Goal: Find specific page/section: Find specific page/section

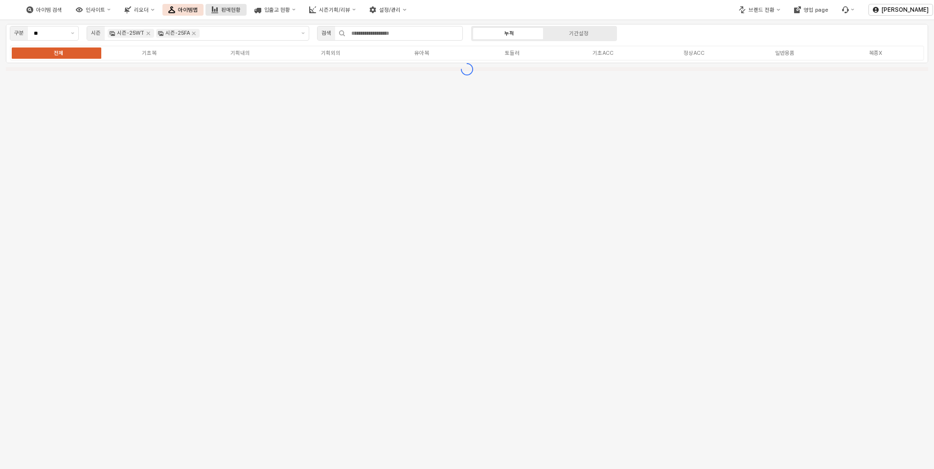
click at [241, 9] on div "판매현황" at bounding box center [231, 10] width 20 height 6
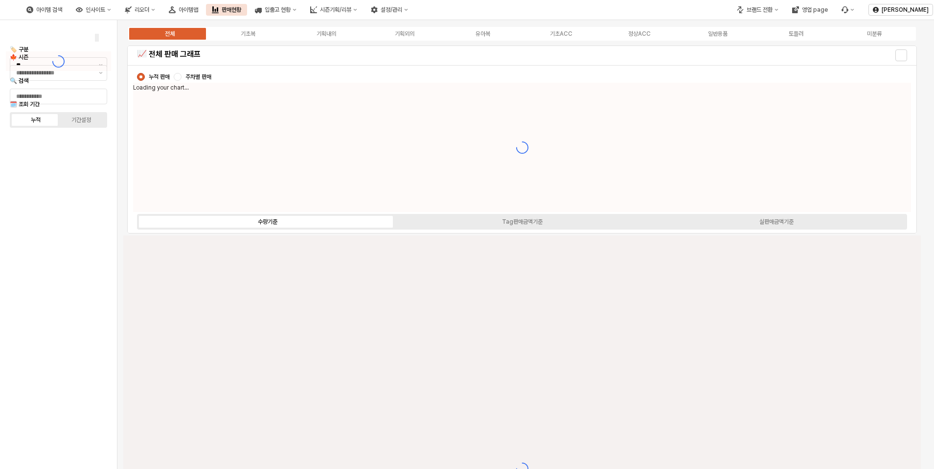
type input "****"
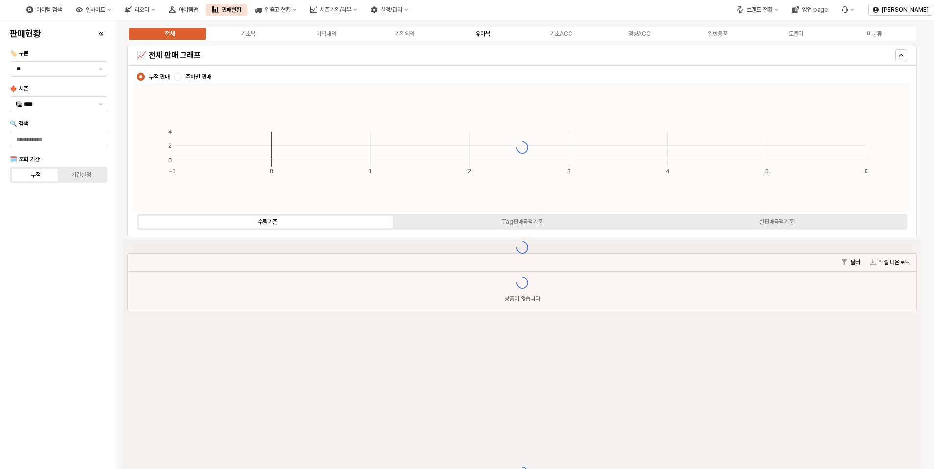
click at [485, 34] on div "유아복" at bounding box center [482, 33] width 15 height 7
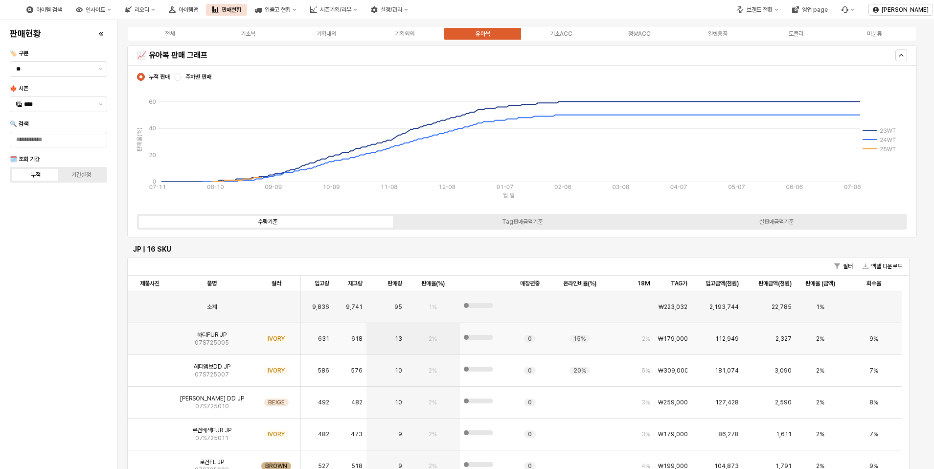
click at [150, 335] on img "App Frame" at bounding box center [150, 335] width 0 height 0
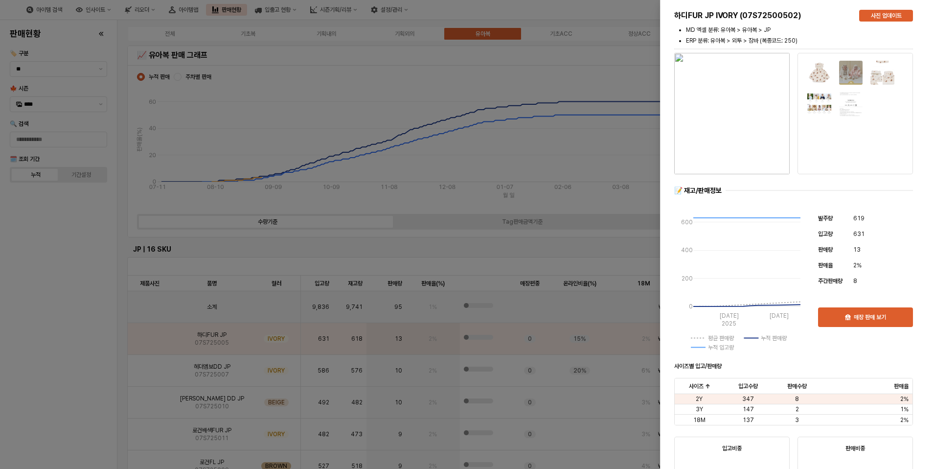
click at [733, 129] on img "button" at bounding box center [731, 113] width 115 height 121
click at [62, 305] on div at bounding box center [467, 234] width 934 height 469
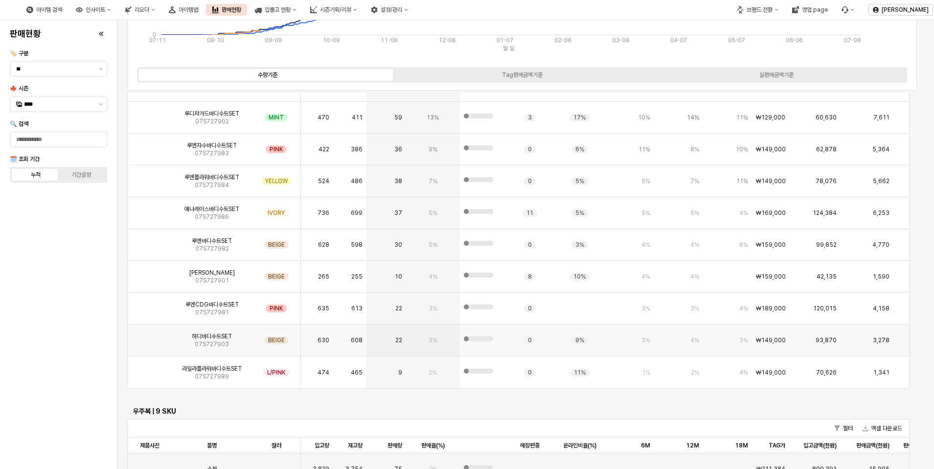
scroll to position [2103, 0]
click at [150, 271] on img "App Frame" at bounding box center [150, 271] width 0 height 0
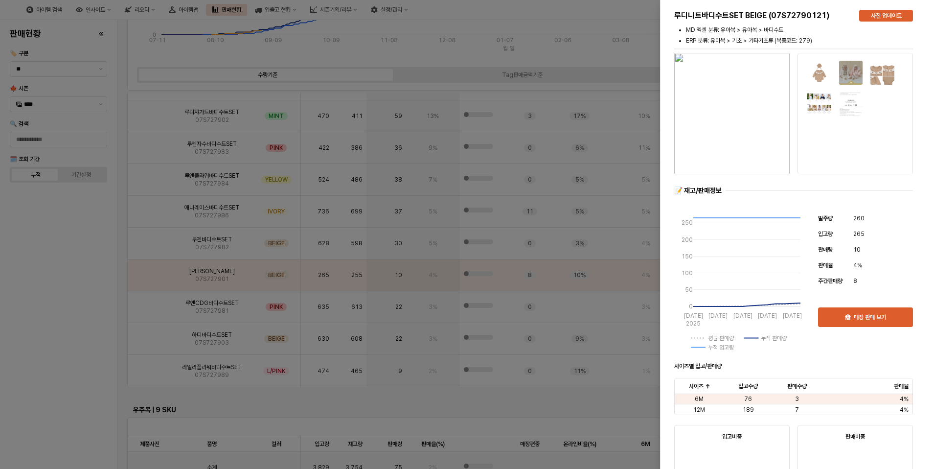
click at [741, 134] on img "button" at bounding box center [731, 113] width 115 height 121
click at [78, 237] on div at bounding box center [467, 234] width 934 height 469
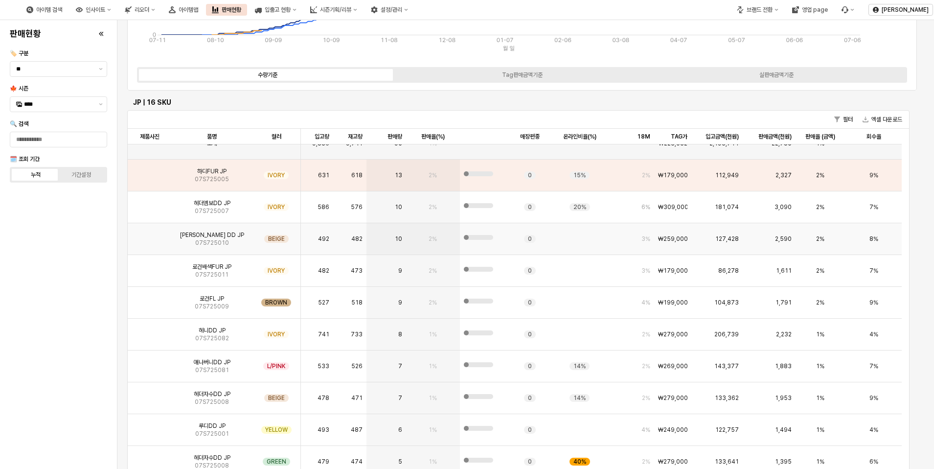
scroll to position [0, 0]
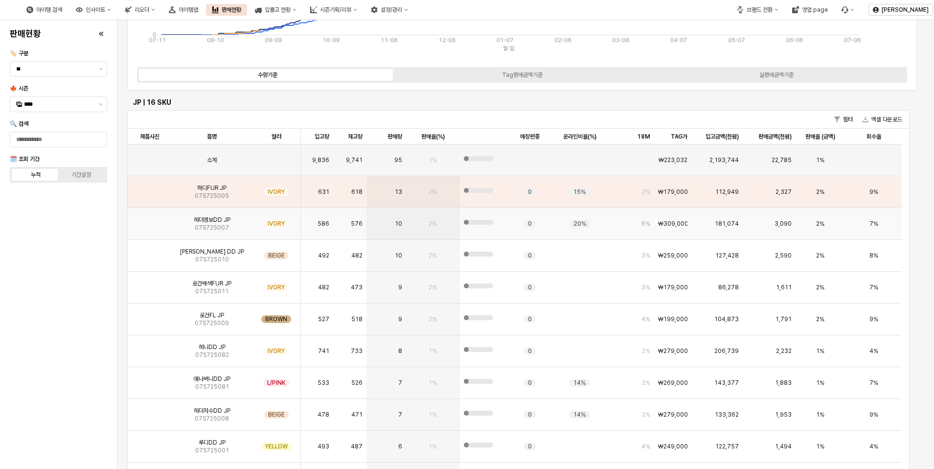
click at [150, 220] on img "App Frame" at bounding box center [150, 220] width 0 height 0
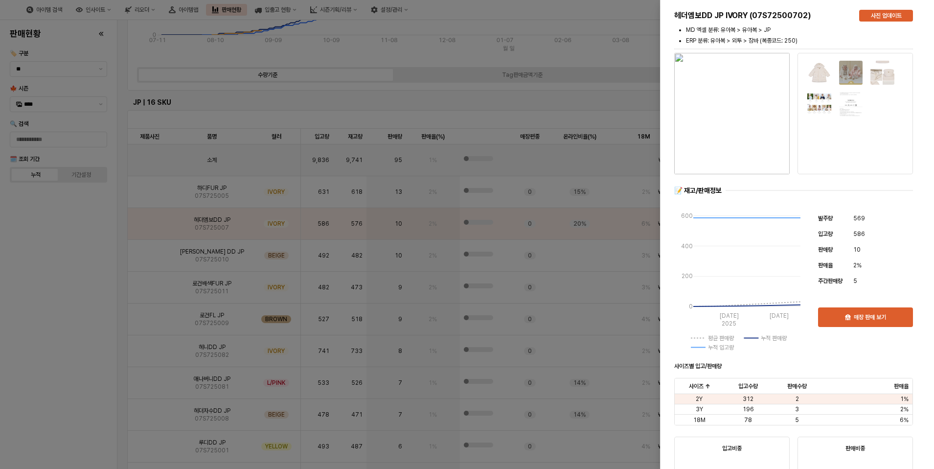
click at [741, 106] on img "button" at bounding box center [731, 113] width 115 height 121
click at [58, 277] on div at bounding box center [467, 234] width 934 height 469
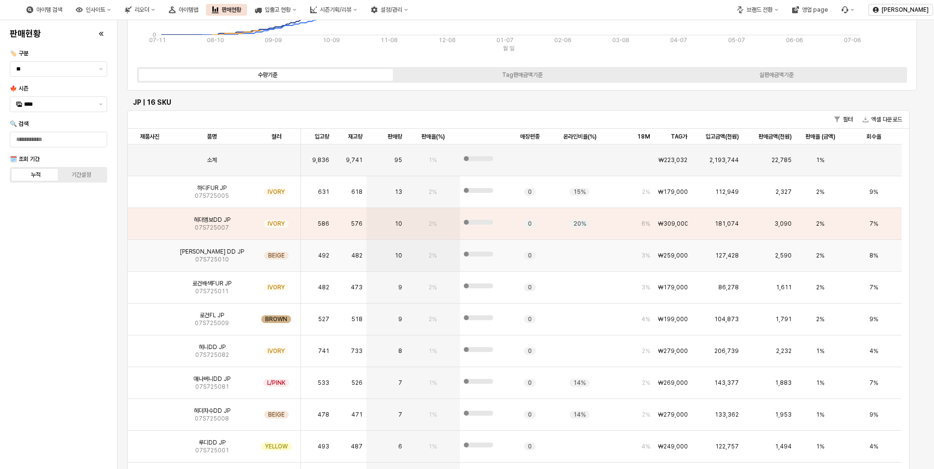
scroll to position [49, 0]
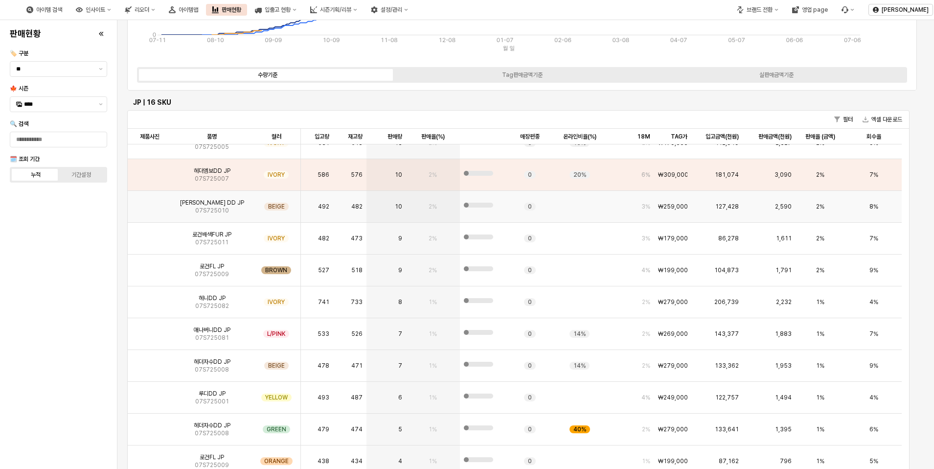
click at [150, 203] on img "App Frame" at bounding box center [150, 203] width 0 height 0
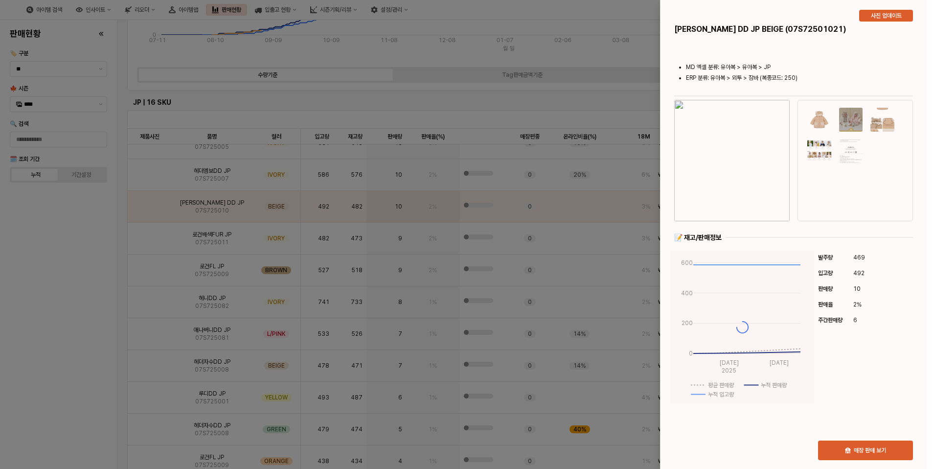
click at [743, 158] on img "button" at bounding box center [731, 160] width 115 height 121
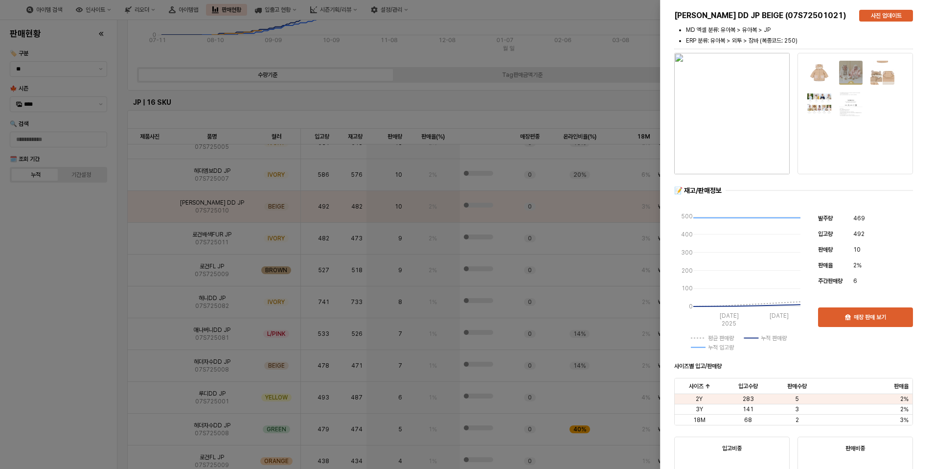
click at [151, 248] on div at bounding box center [467, 234] width 934 height 469
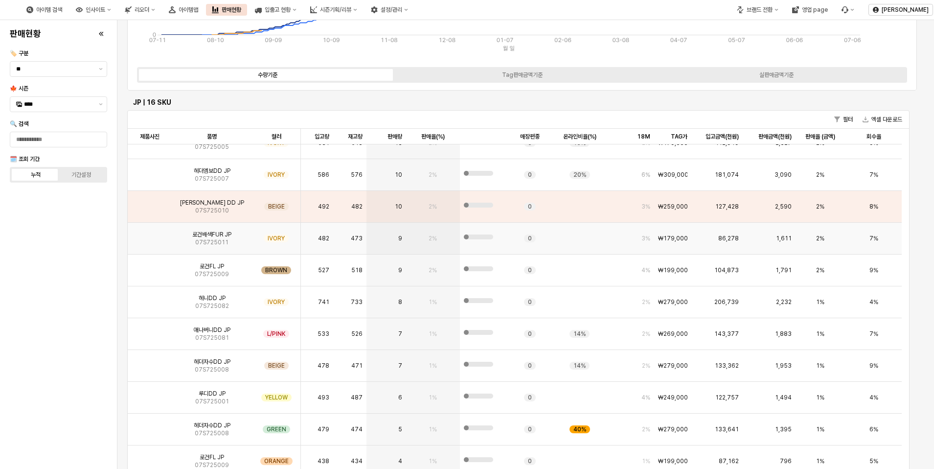
click at [150, 234] on img "App Frame" at bounding box center [150, 234] width 0 height 0
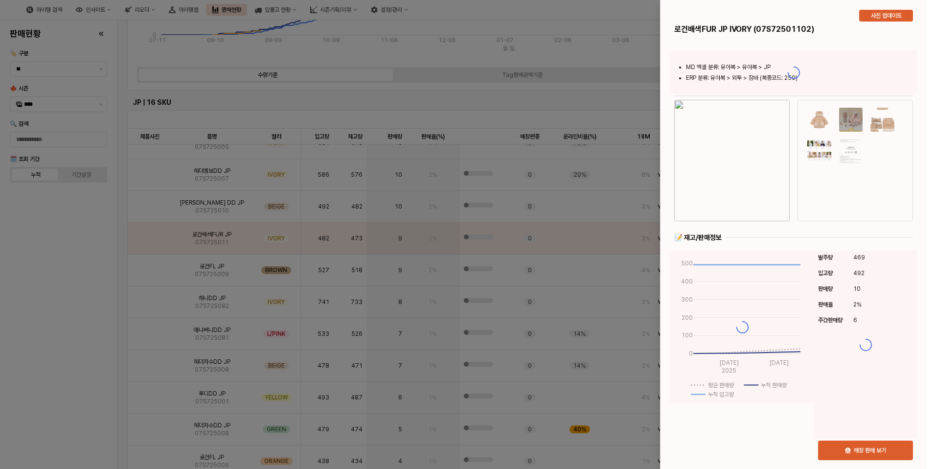
drag, startPoint x: 653, startPoint y: 141, endPoint x: 680, endPoint y: 144, distance: 27.5
click at [653, 141] on div at bounding box center [467, 234] width 934 height 469
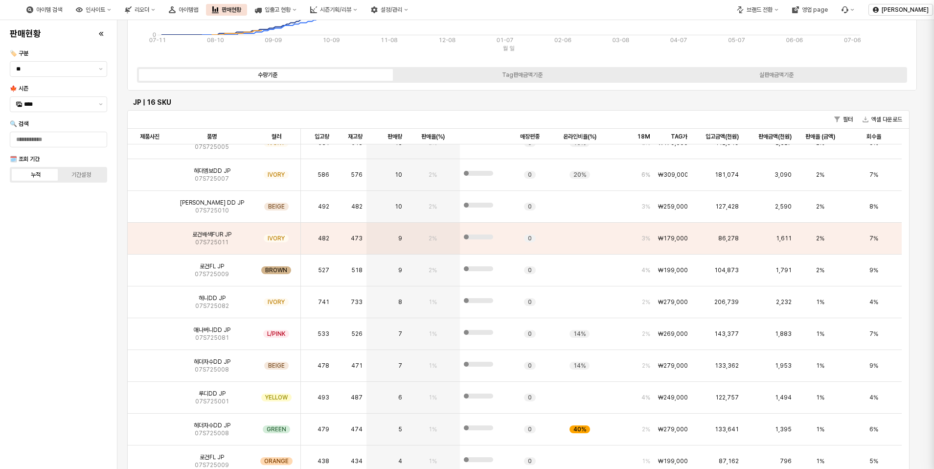
click at [736, 147] on div at bounding box center [467, 234] width 934 height 469
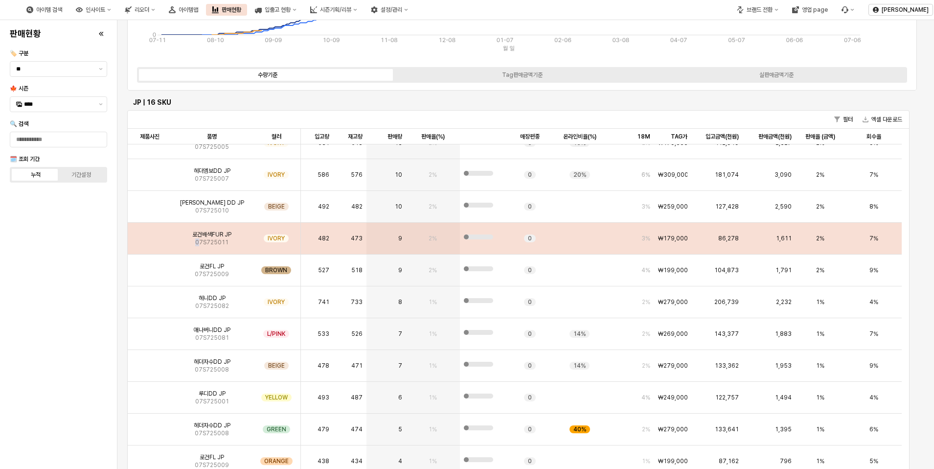
click at [199, 250] on div "로건배색FUR JP 07S725011" at bounding box center [212, 239] width 80 height 32
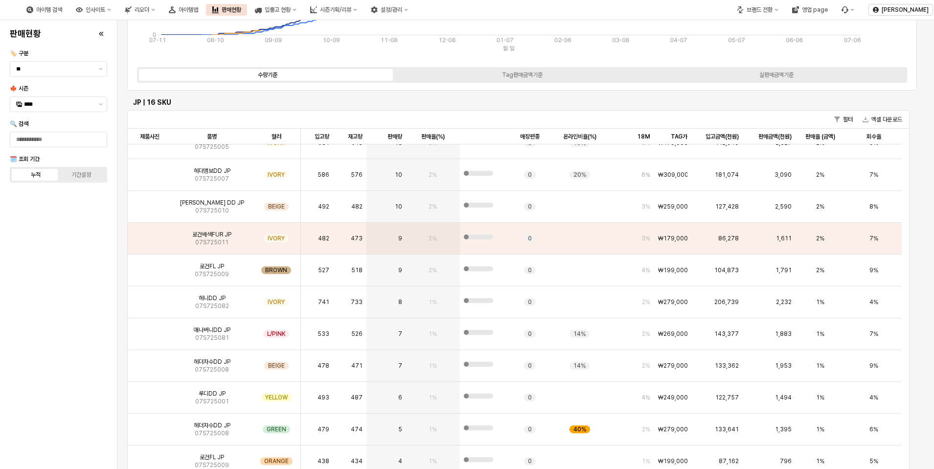
drag, startPoint x: 199, startPoint y: 250, endPoint x: 156, endPoint y: 247, distance: 43.2
click at [172, 246] on div "로건배색FUR JP 07S725011" at bounding box center [212, 239] width 80 height 32
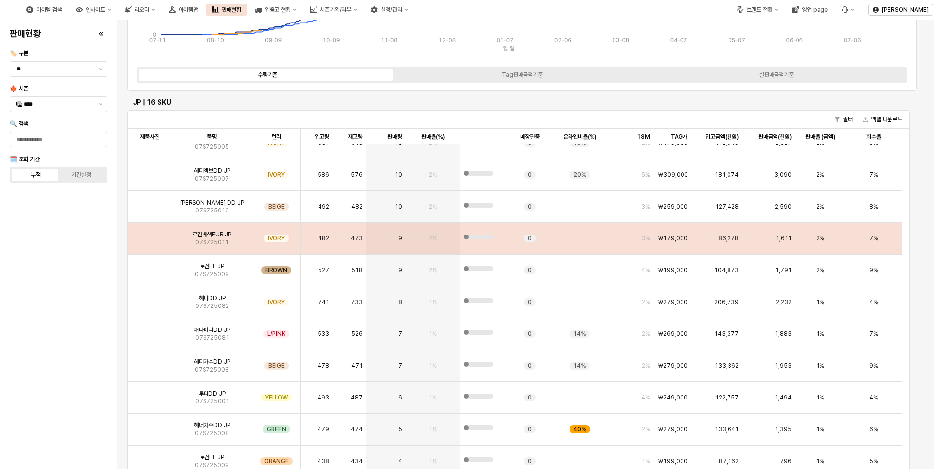
click at [150, 234] on img "App Frame" at bounding box center [150, 234] width 0 height 0
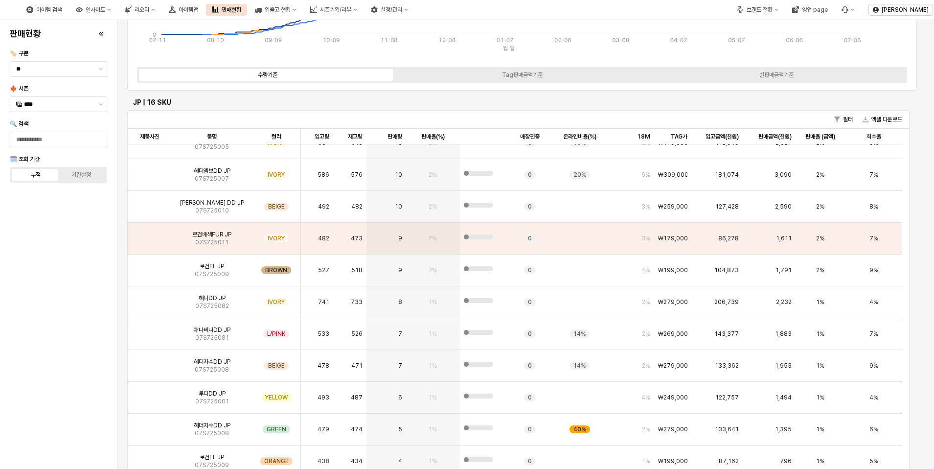
click at [62, 298] on div "판매현황 🏷️ 구분 ** 🍁 시즌 **** 🔍 검색 🗓️ 조회 기간 누적 기간설정" at bounding box center [58, 244] width 105 height 441
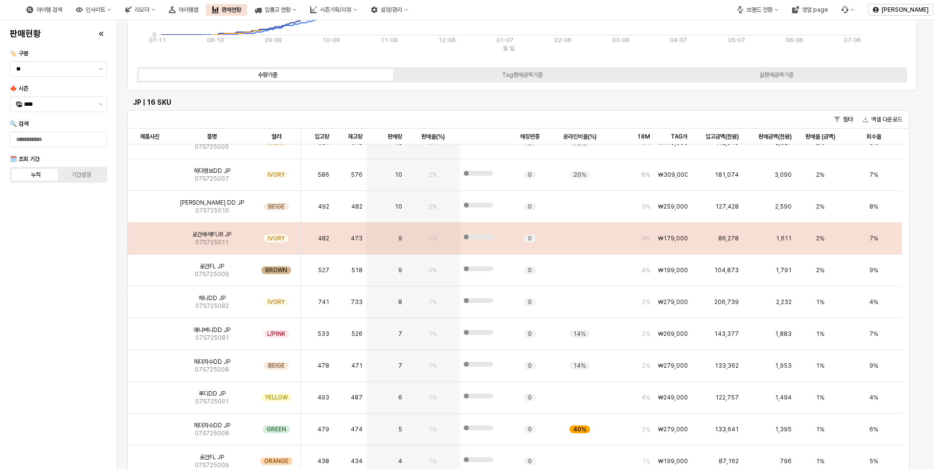
click at [194, 243] on div "로건배색FUR JP 07S725011" at bounding box center [212, 239] width 80 height 32
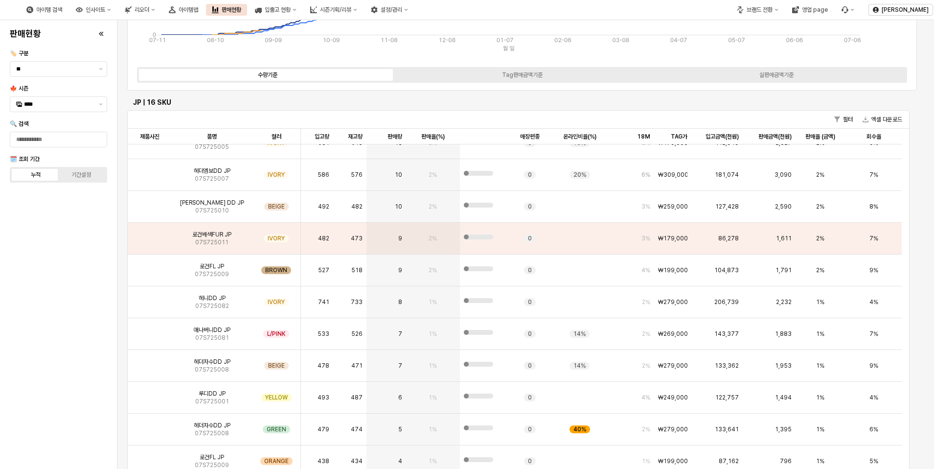
click at [105, 330] on div "판매현황 🏷️ 구분 ** 🍁 시즌 **** 🔍 검색 🗓️ 조회 기간 누적 기간설정" at bounding box center [58, 244] width 105 height 441
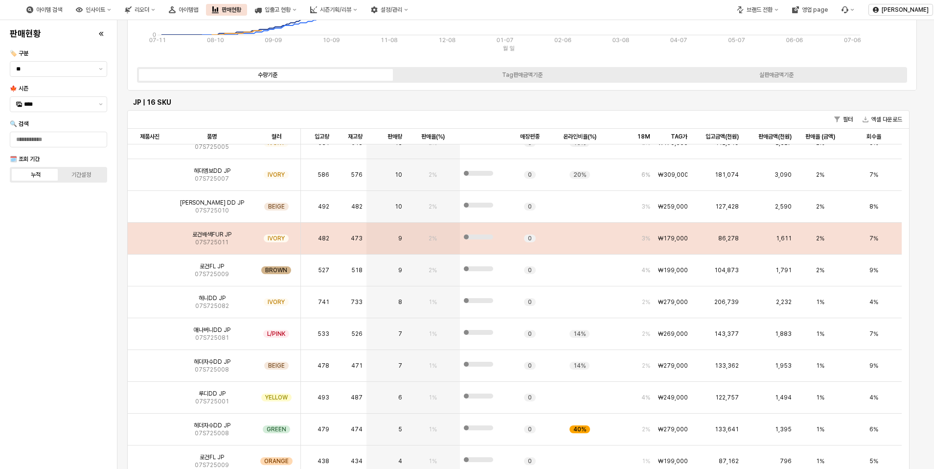
click at [206, 234] on span "로건배색FUR JP" at bounding box center [211, 234] width 39 height 8
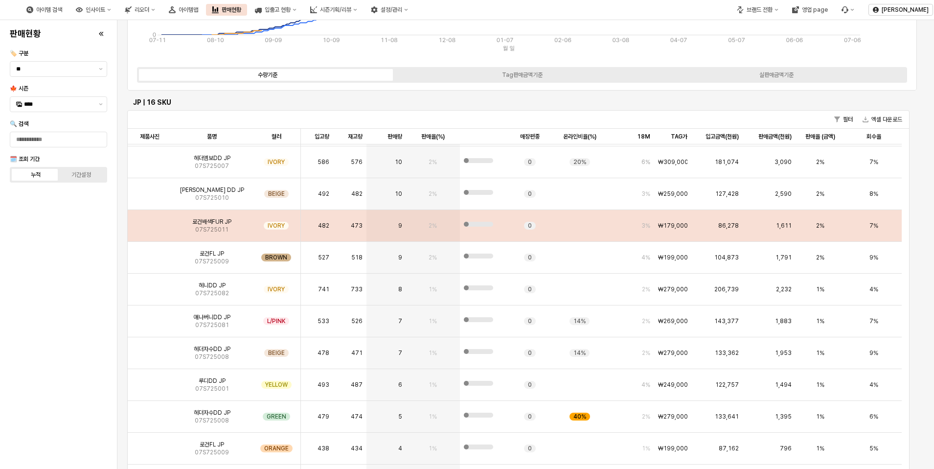
scroll to position [98, 0]
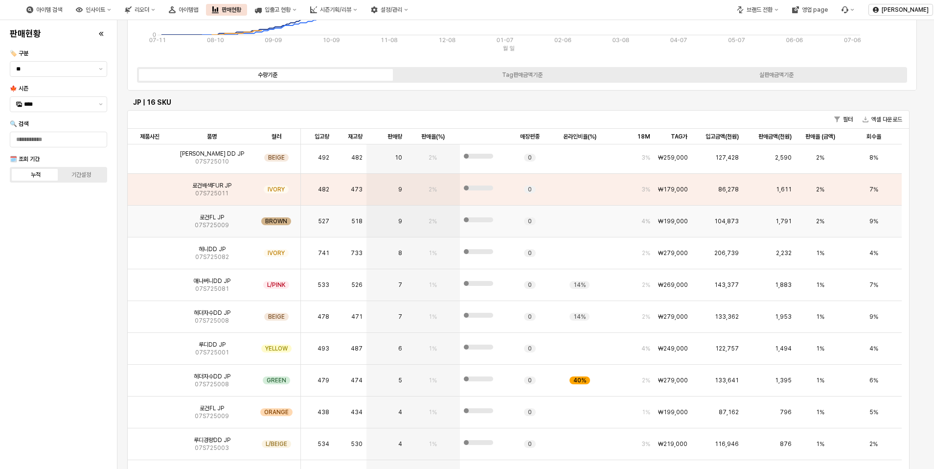
click at [150, 217] on img "App Frame" at bounding box center [150, 217] width 0 height 0
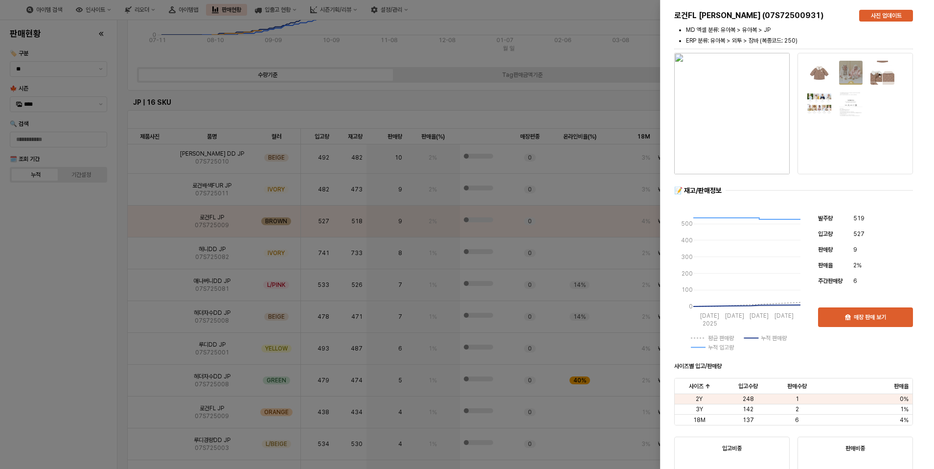
click at [116, 274] on div at bounding box center [467, 234] width 934 height 469
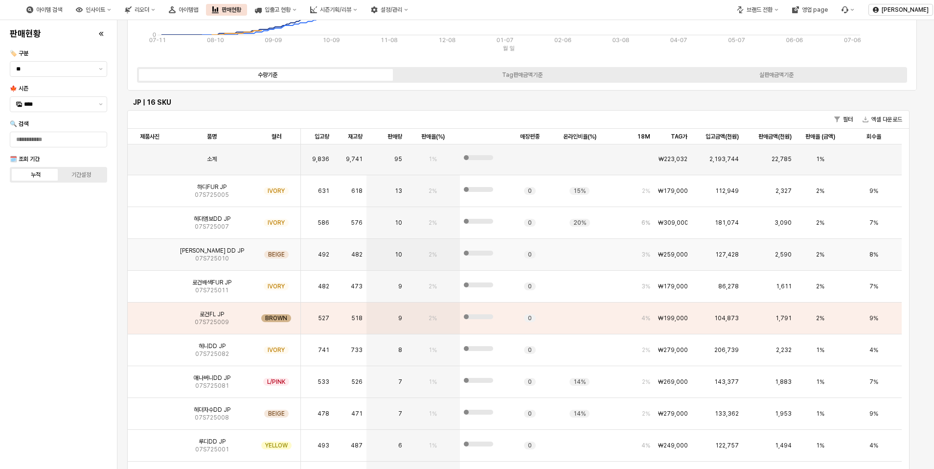
scroll to position [0, 0]
click at [150, 283] on img "App Frame" at bounding box center [150, 283] width 0 height 0
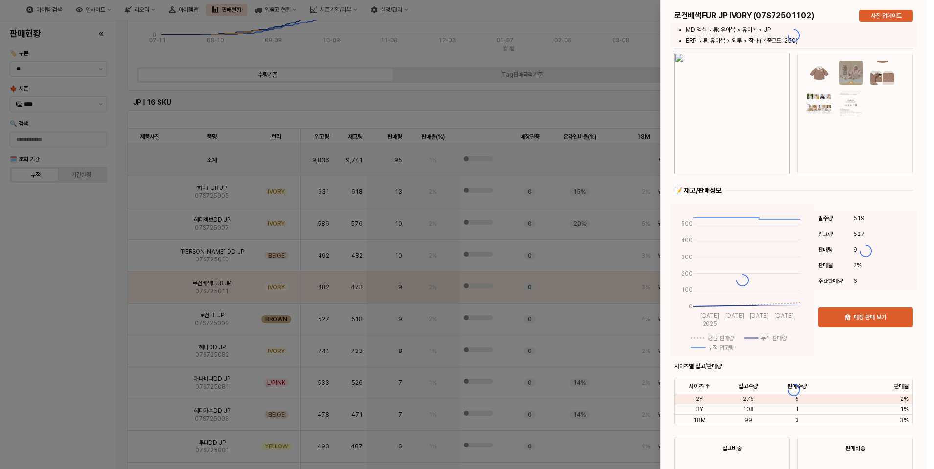
click at [755, 115] on div at bounding box center [793, 389] width 266 height 779
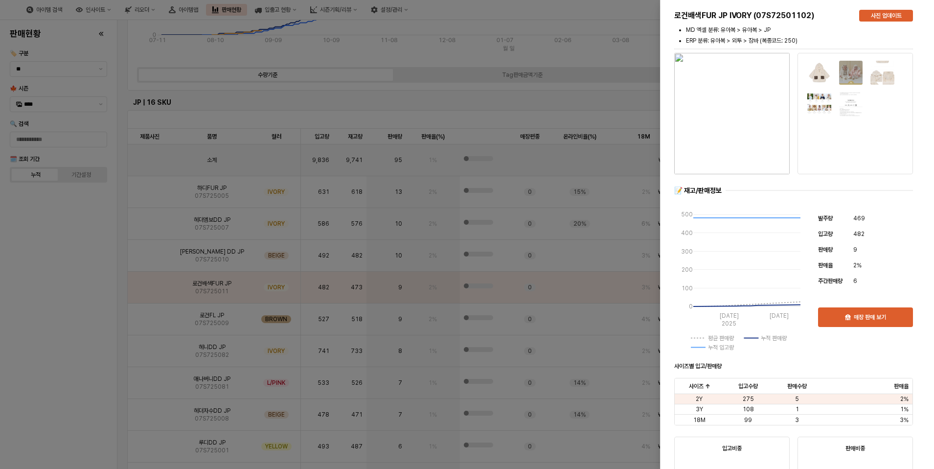
click at [756, 125] on img "button" at bounding box center [731, 113] width 115 height 121
click at [90, 329] on div at bounding box center [467, 234] width 934 height 469
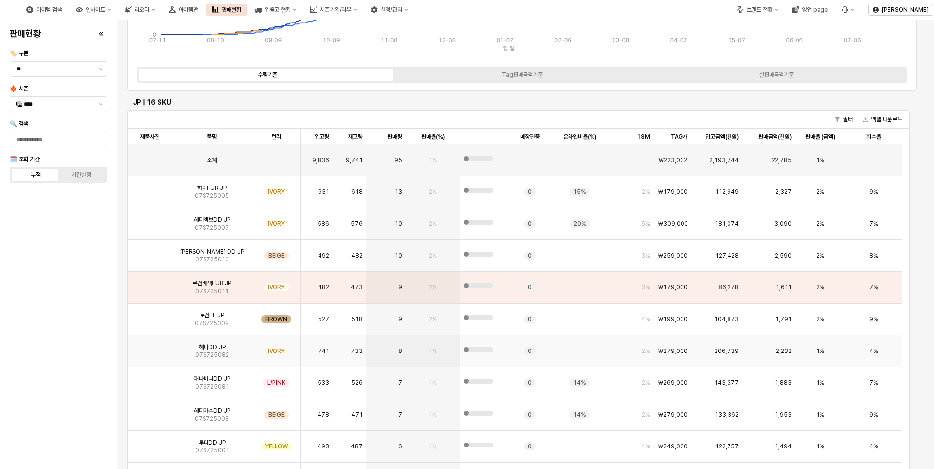
click at [150, 347] on img "App Frame" at bounding box center [150, 347] width 0 height 0
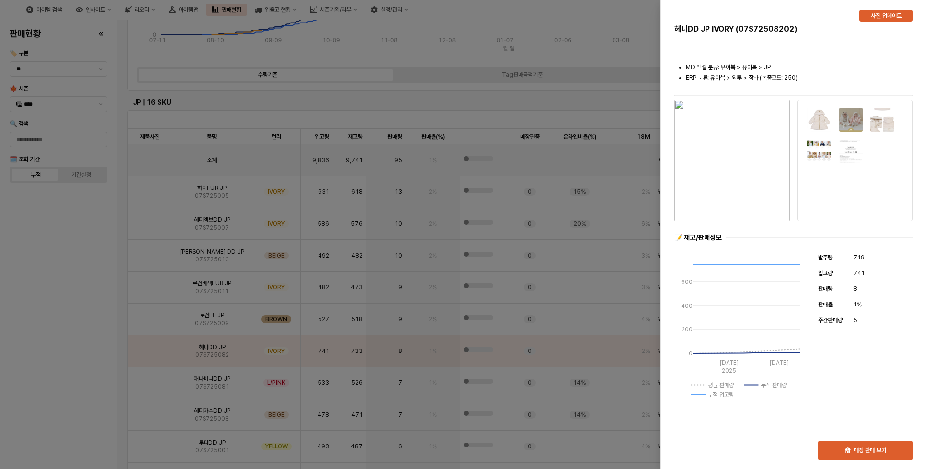
click at [739, 159] on img "button" at bounding box center [731, 160] width 115 height 121
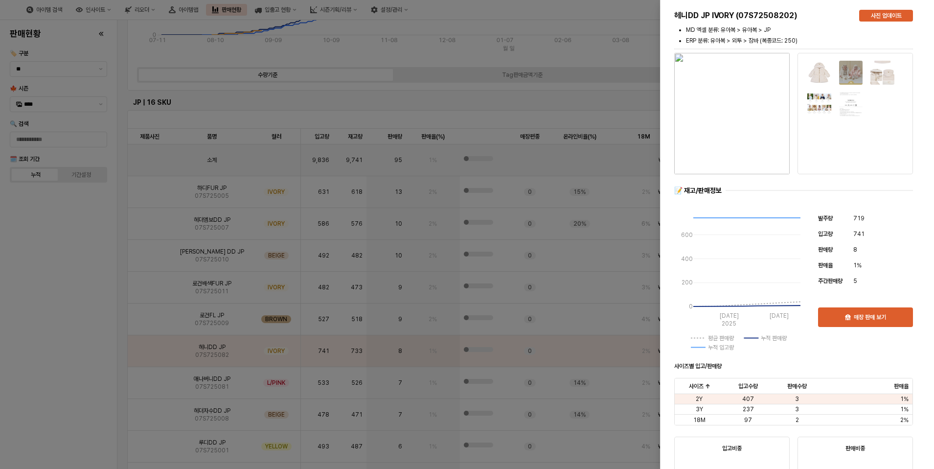
click at [109, 269] on div at bounding box center [467, 234] width 934 height 469
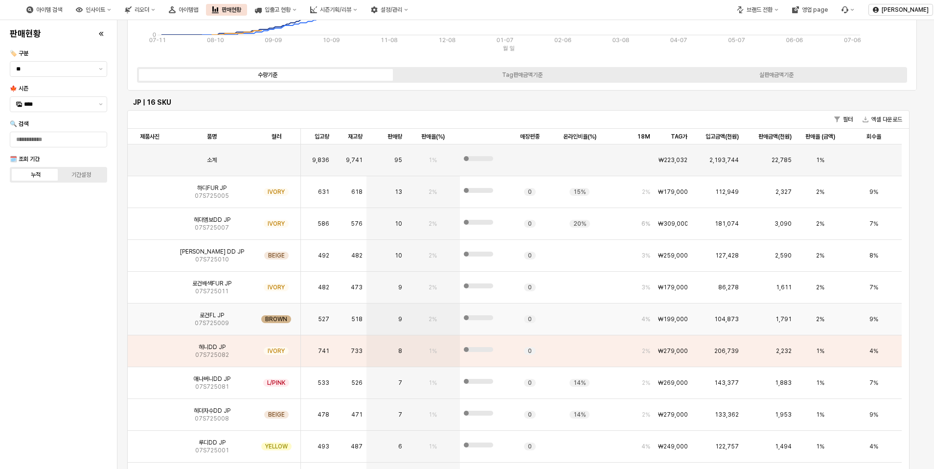
click at [150, 315] on img "App Frame" at bounding box center [150, 315] width 0 height 0
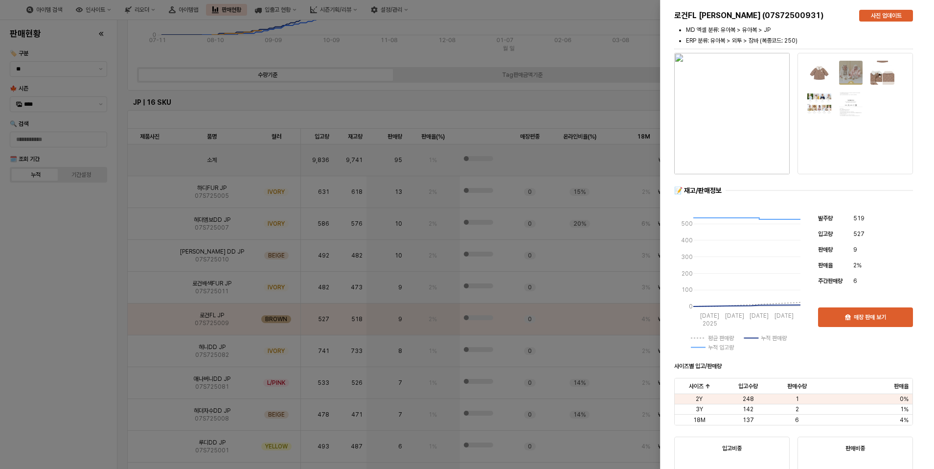
click at [738, 134] on img "button" at bounding box center [731, 113] width 115 height 121
click at [47, 300] on div at bounding box center [467, 234] width 934 height 469
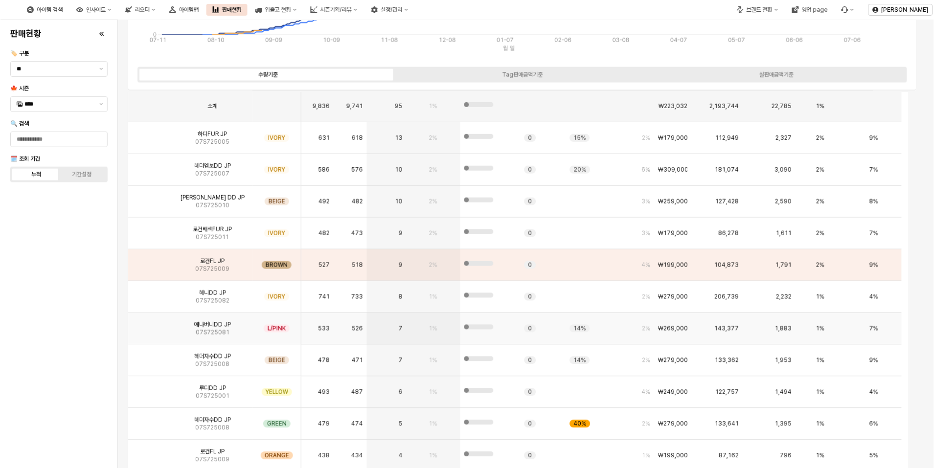
scroll to position [49, 0]
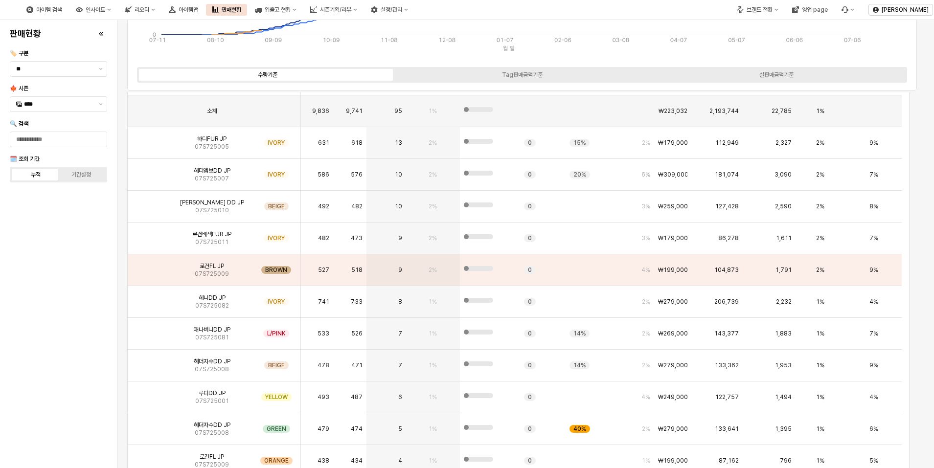
click at [37, 359] on div "판매현황 🏷️ 구분 ** 🍁 시즌 **** 🔍 검색 🗓️ 조회 기간 누적 기간설정" at bounding box center [58, 244] width 105 height 440
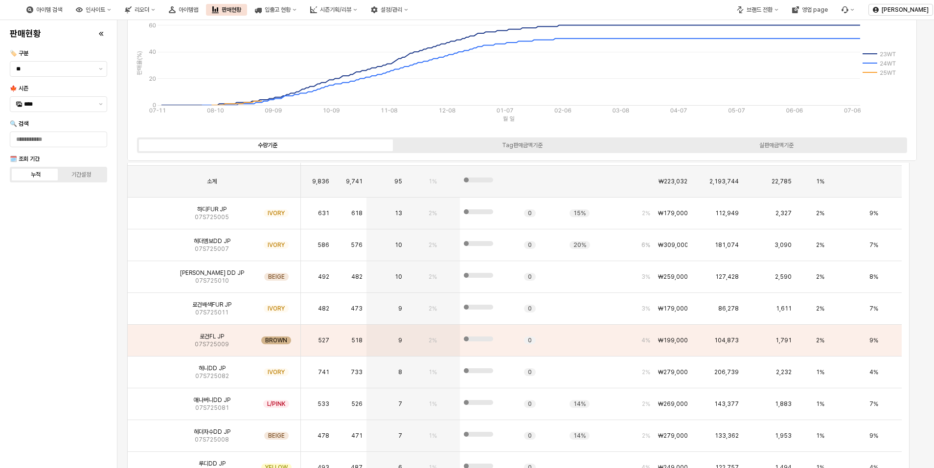
scroll to position [0, 0]
